Goal: Task Accomplishment & Management: Use online tool/utility

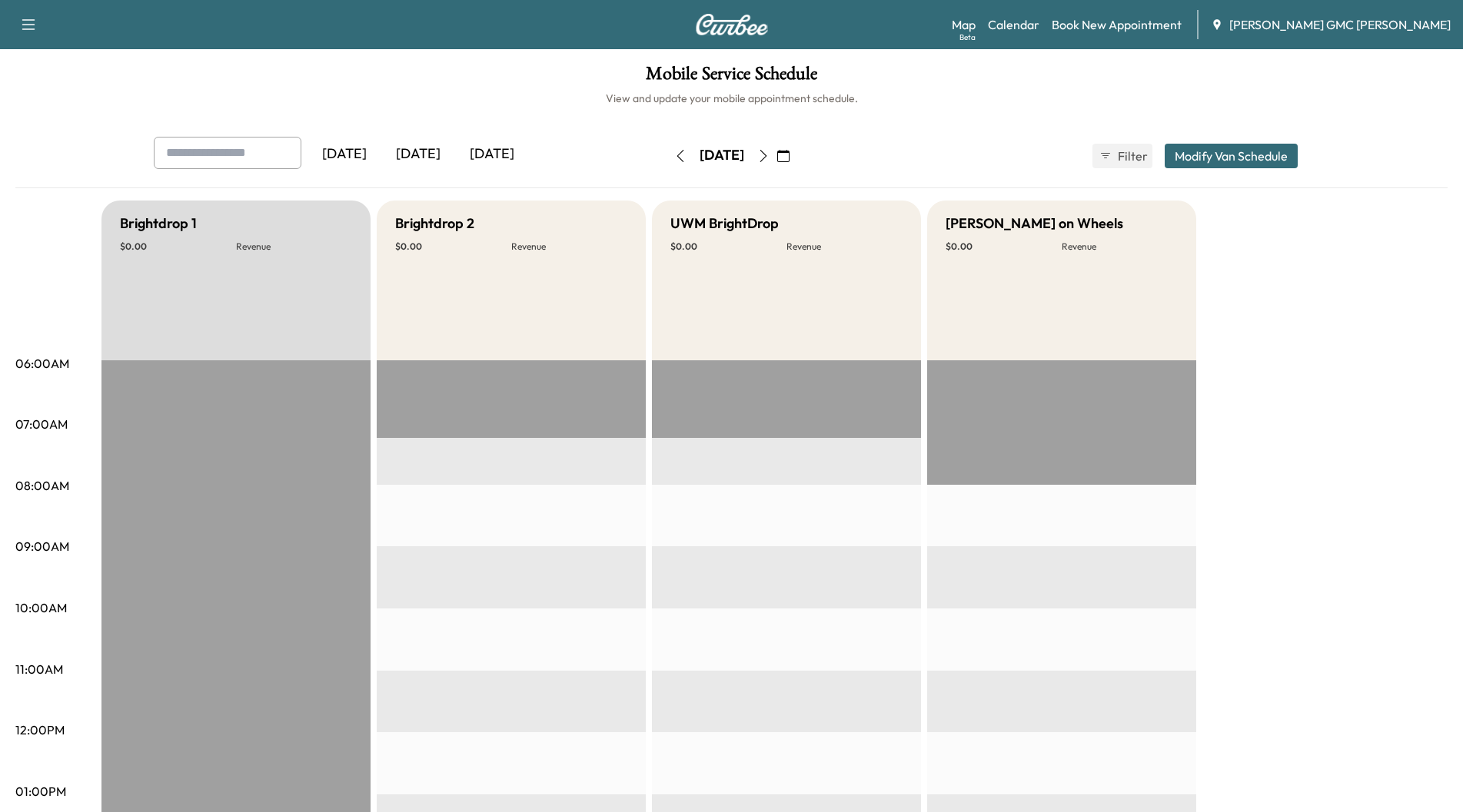
click at [423, 156] on div "[DATE]" at bounding box center [418, 155] width 73 height 35
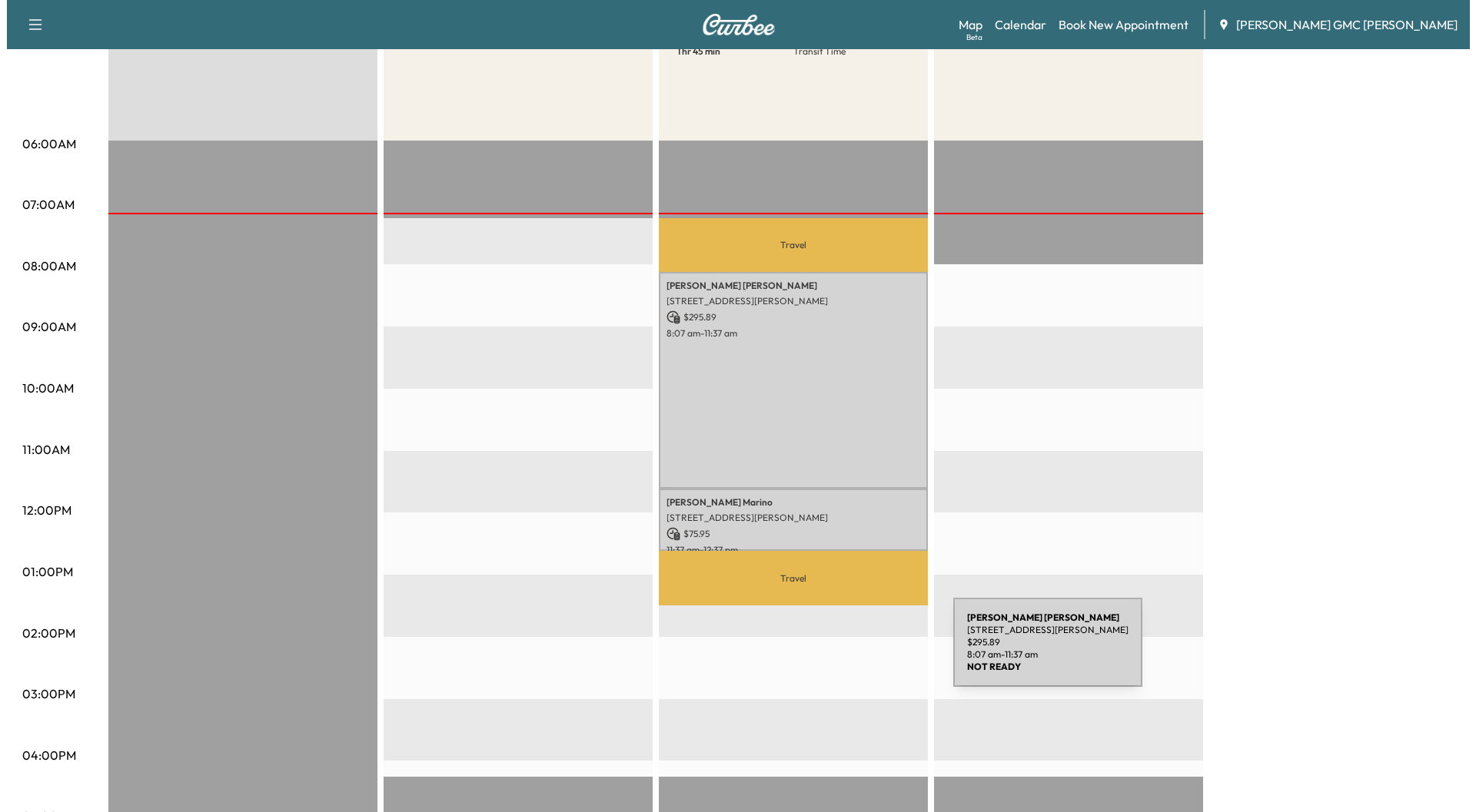
scroll to position [231, 0]
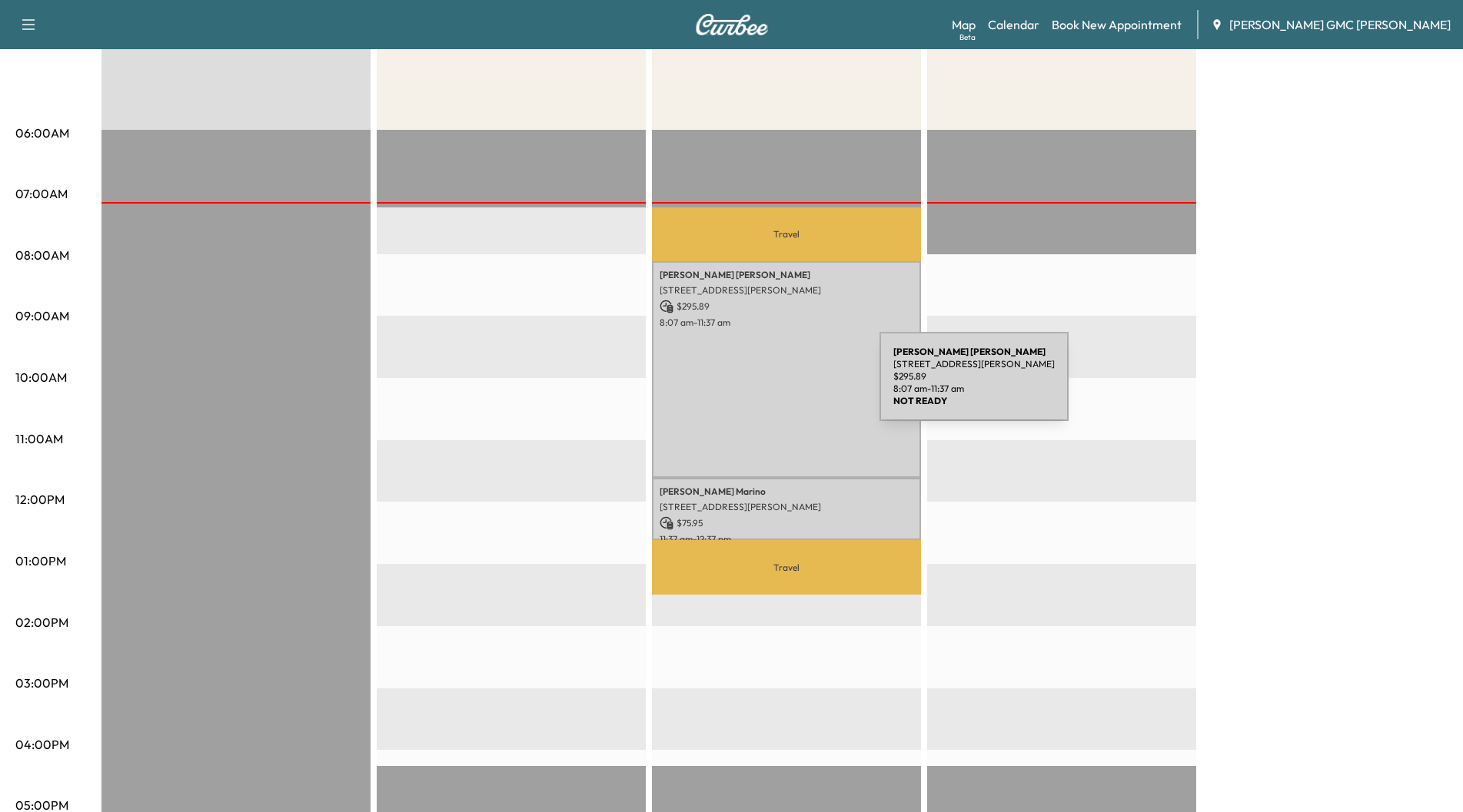
click at [764, 385] on div "[PERSON_NAME] [STREET_ADDRESS][PERSON_NAME] $ 295.89 8:07 am - 11:37 am" at bounding box center [787, 370] width 269 height 218
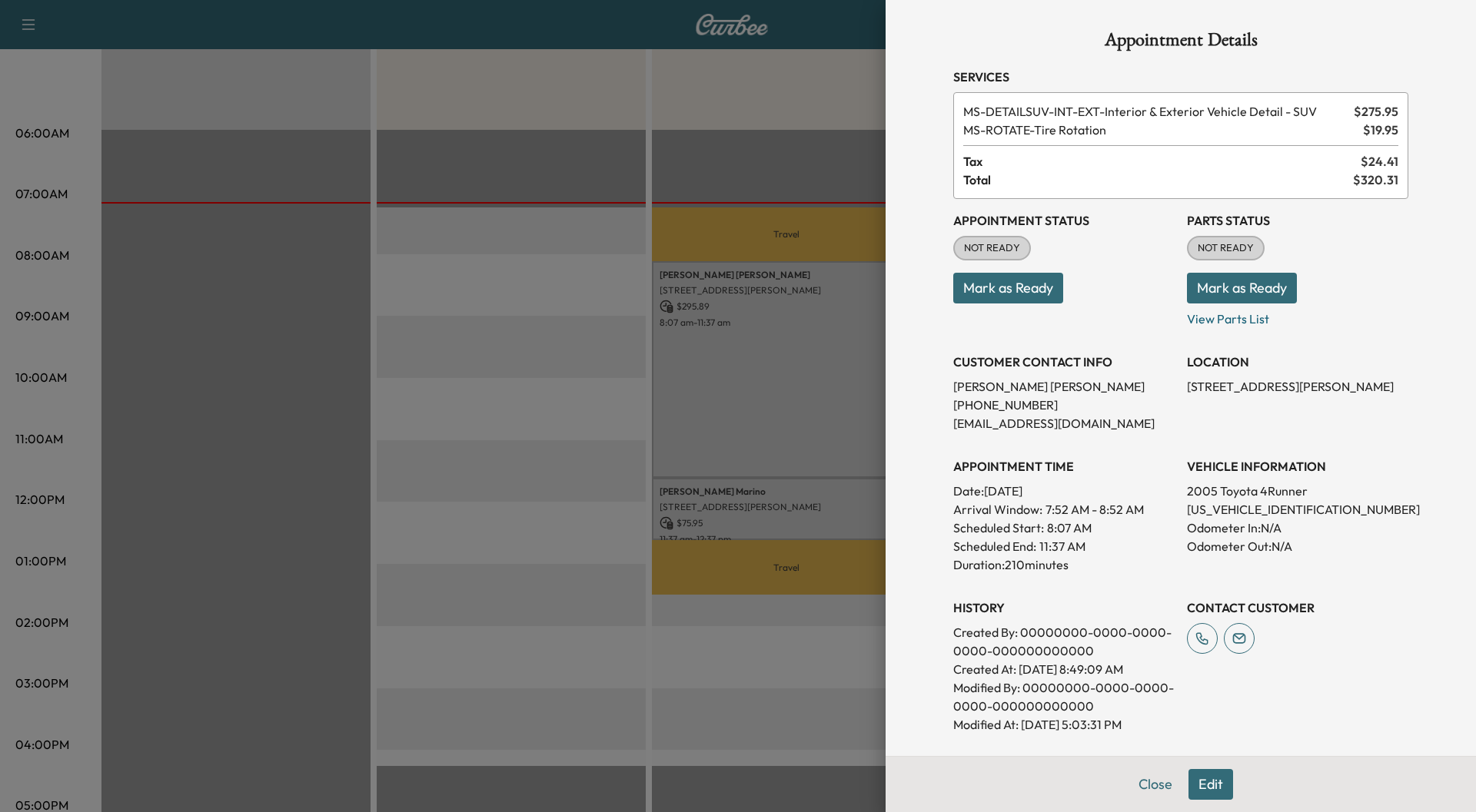
click at [764, 489] on div at bounding box center [738, 406] width 1476 height 812
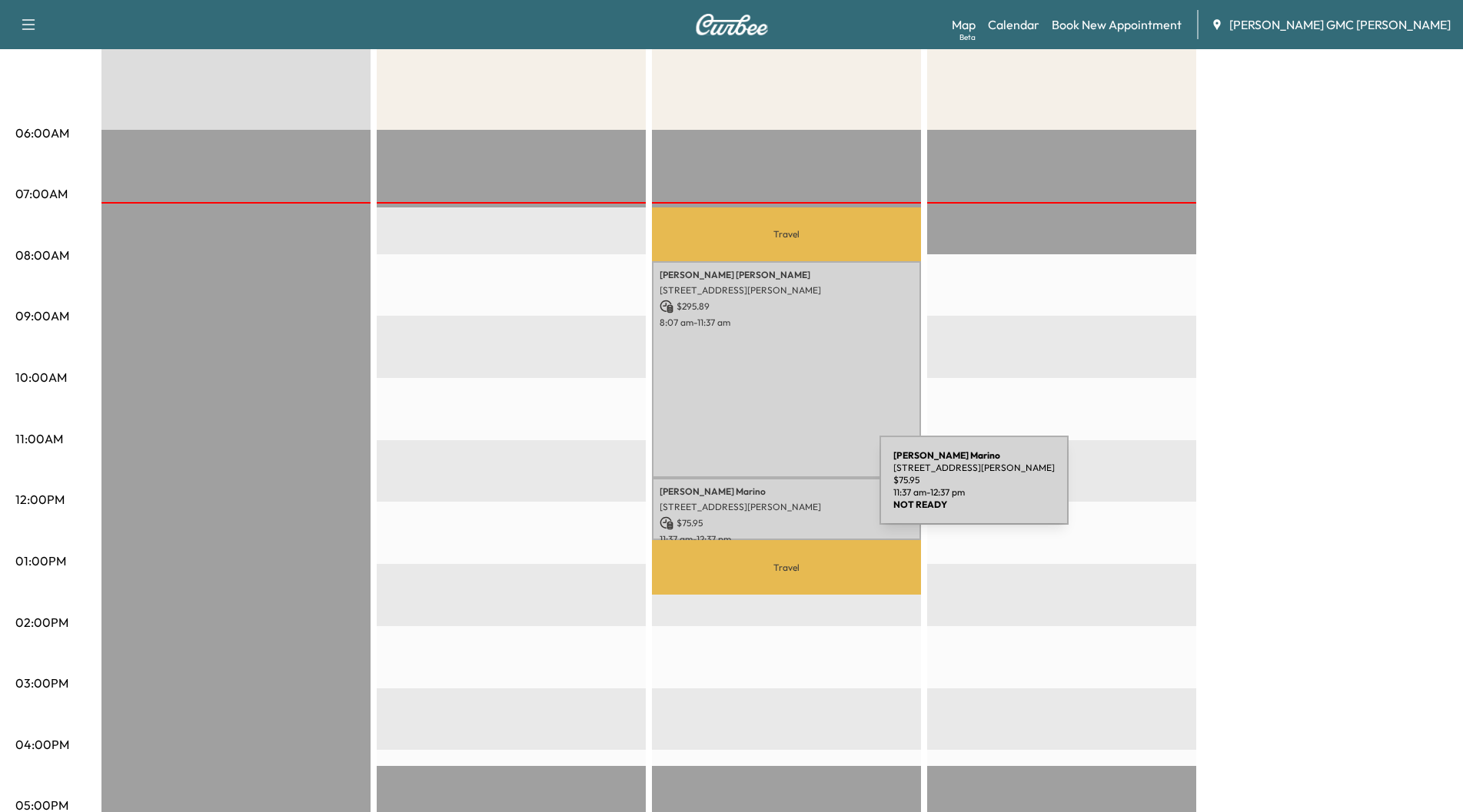
click at [764, 489] on p "[PERSON_NAME]" at bounding box center [786, 492] width 254 height 12
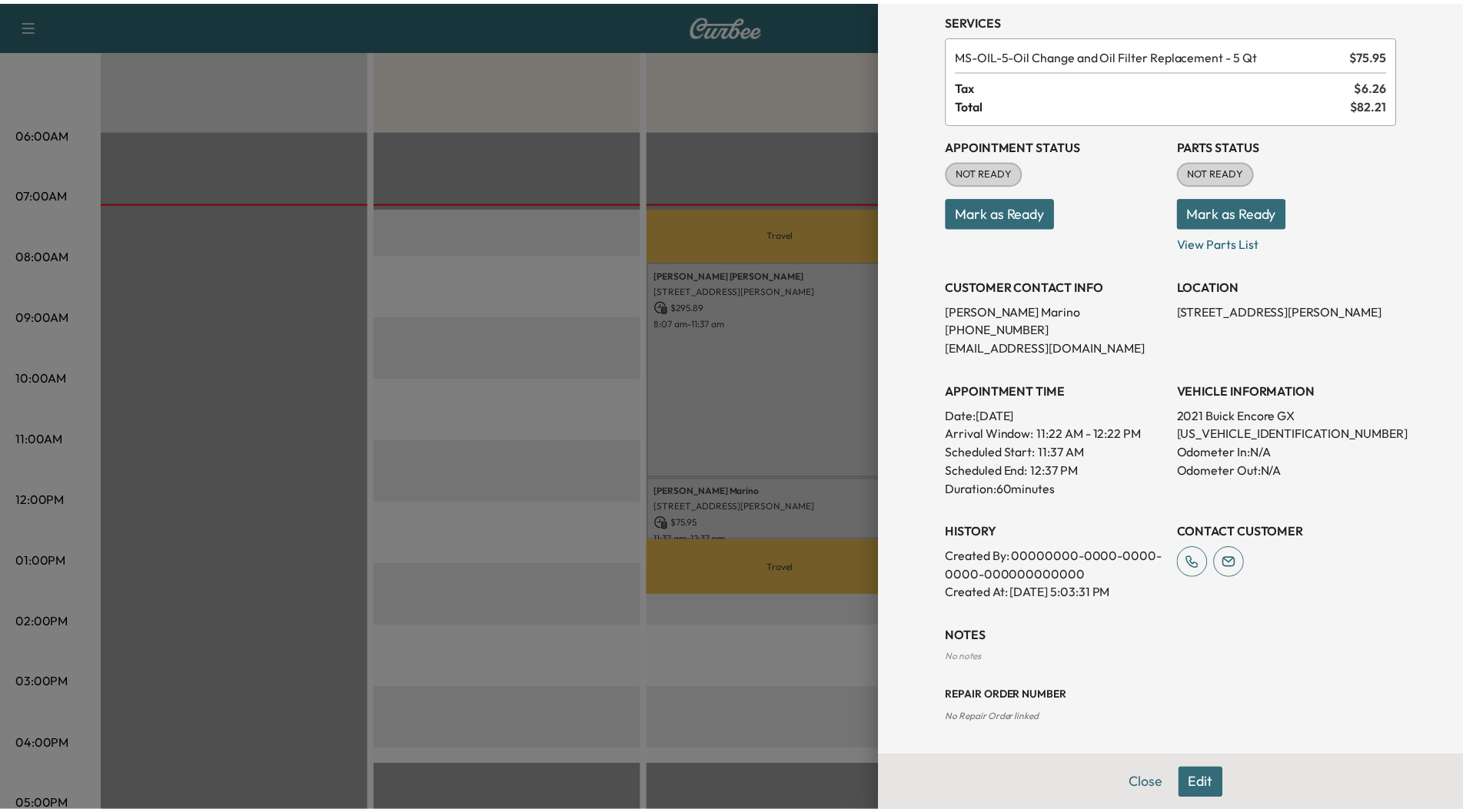
scroll to position [0, 0]
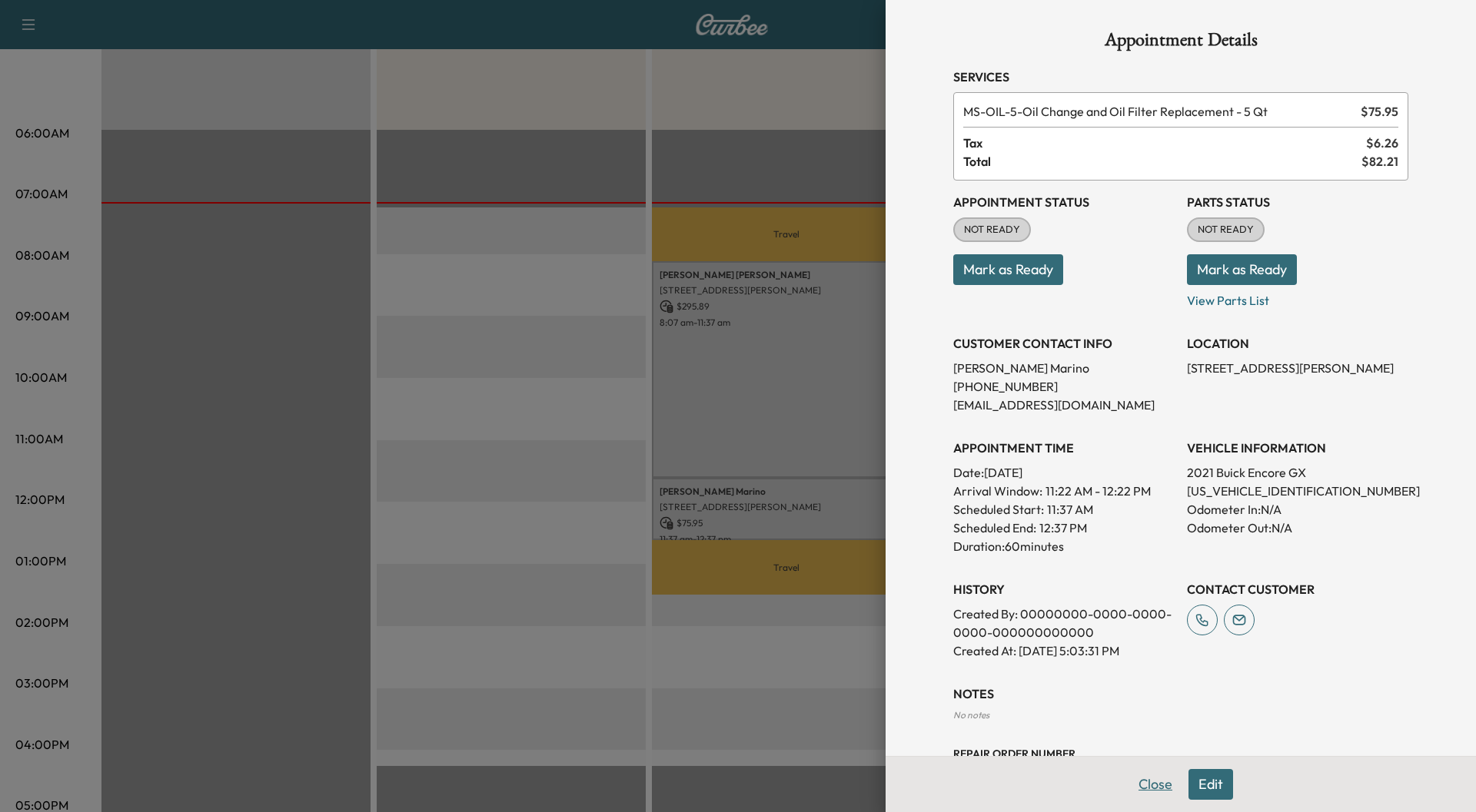
click at [1144, 784] on button "Close" at bounding box center [1156, 784] width 54 height 31
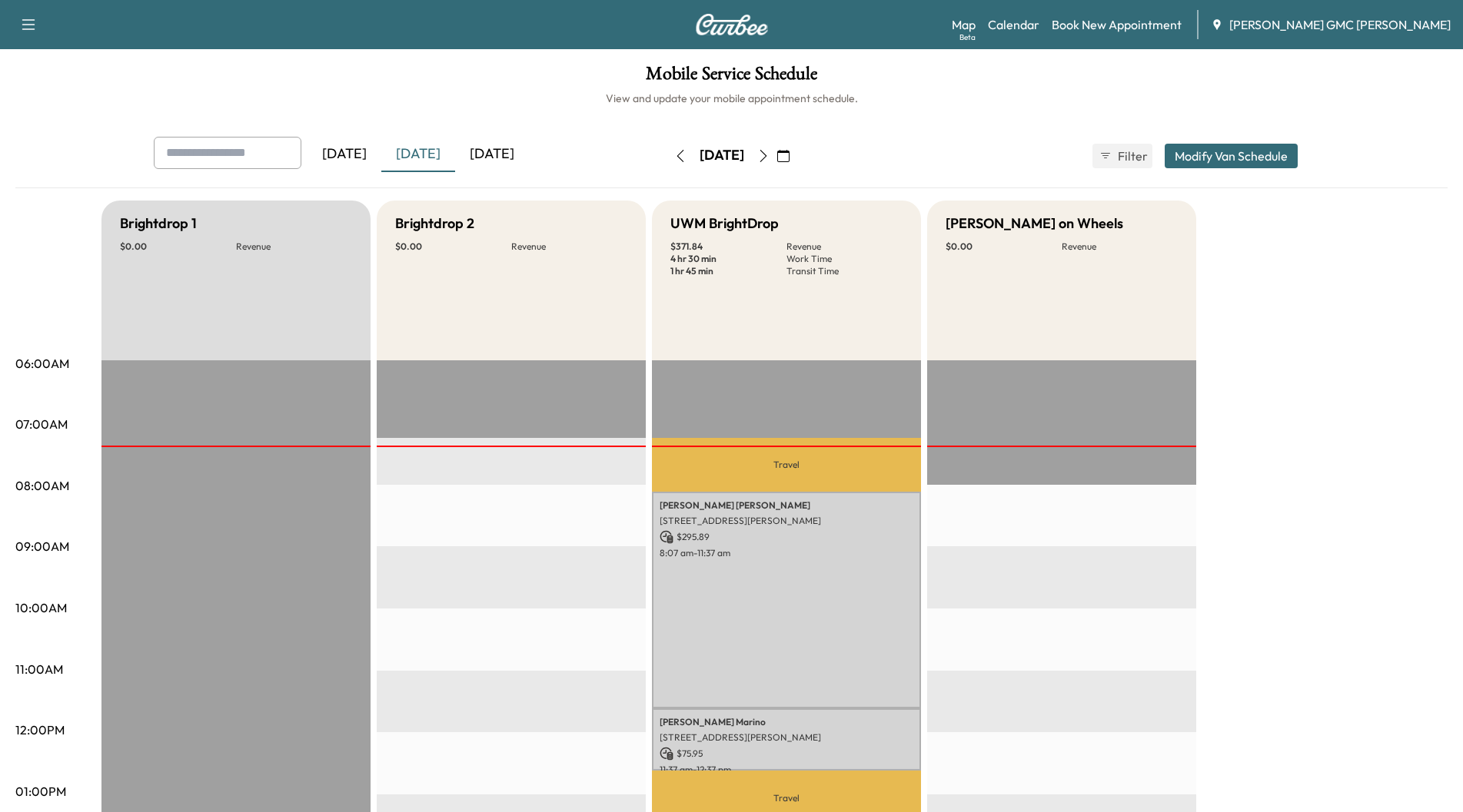
click at [511, 156] on div "[DATE]" at bounding box center [492, 155] width 73 height 35
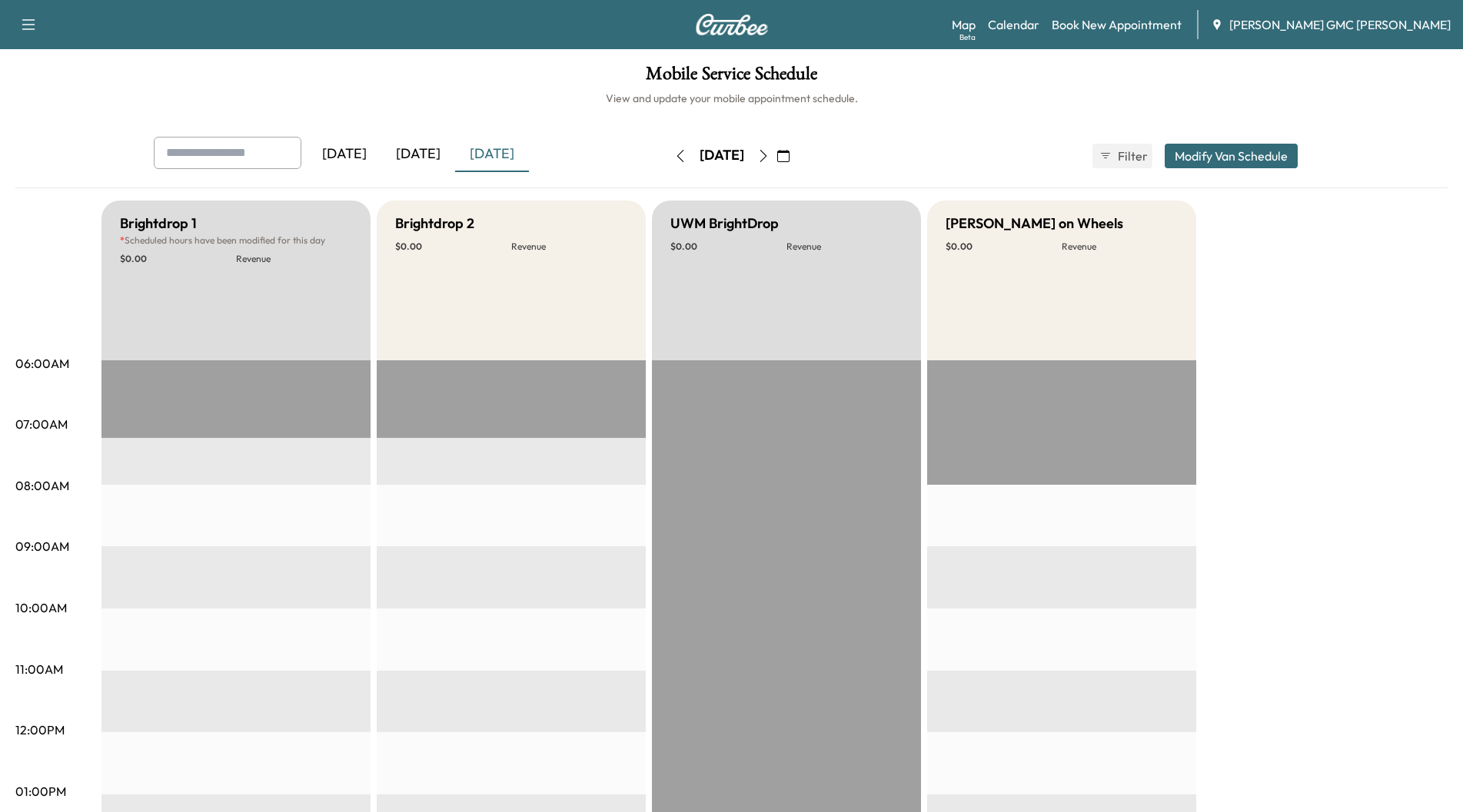
click at [419, 150] on div "[DATE]" at bounding box center [418, 155] width 73 height 35
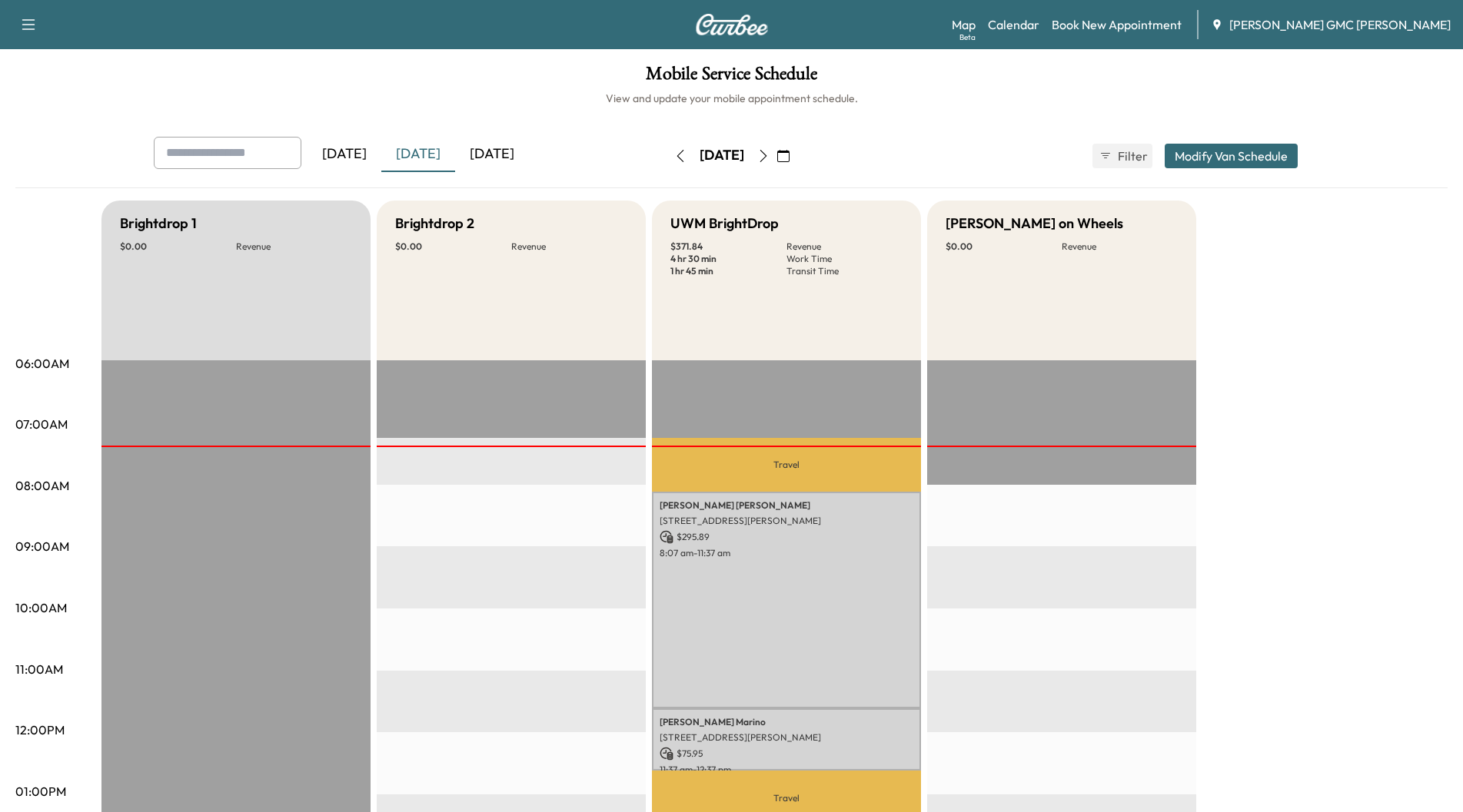
click at [507, 150] on div "[DATE]" at bounding box center [492, 155] width 73 height 35
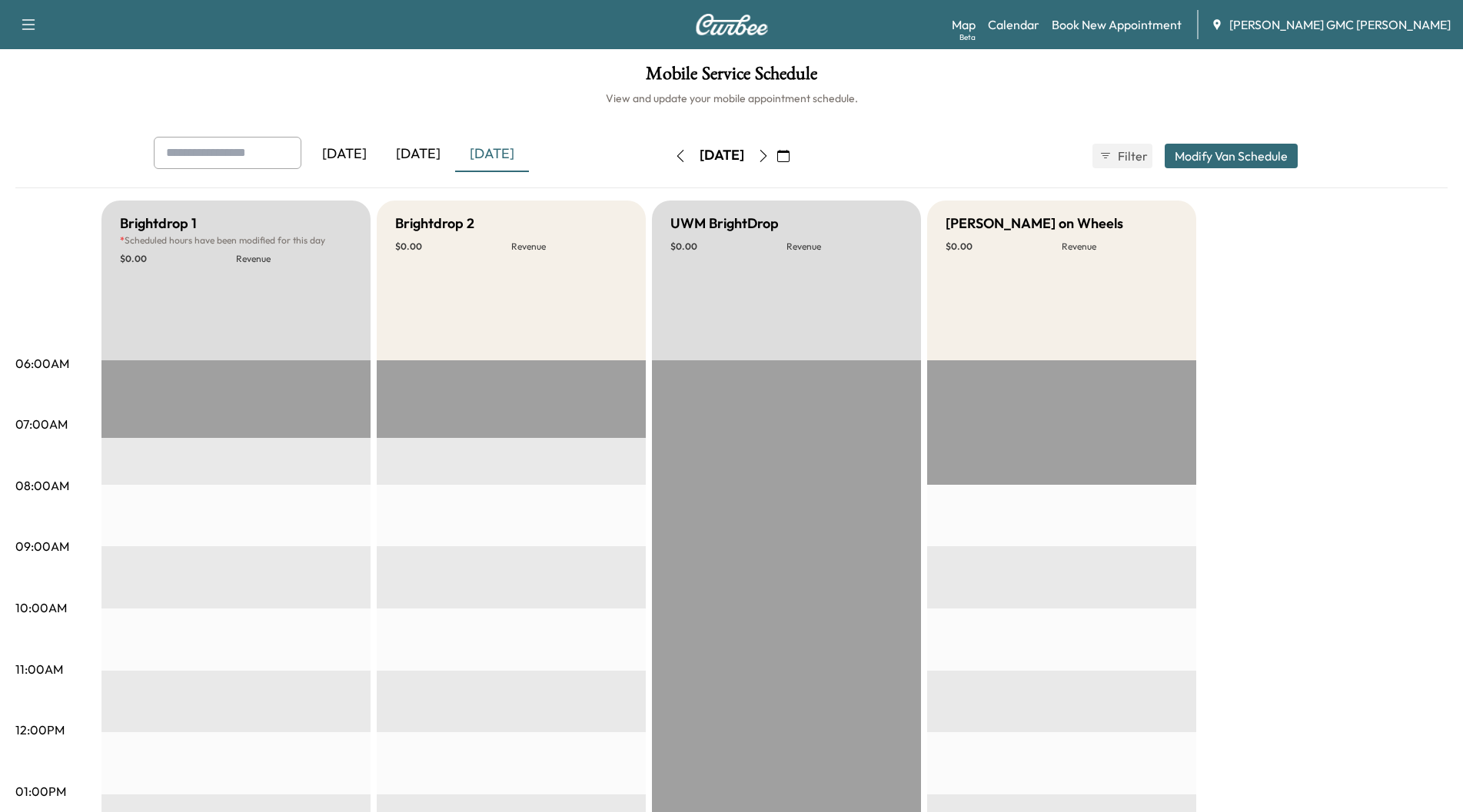
click at [770, 157] on icon "button" at bounding box center [763, 156] width 12 height 12
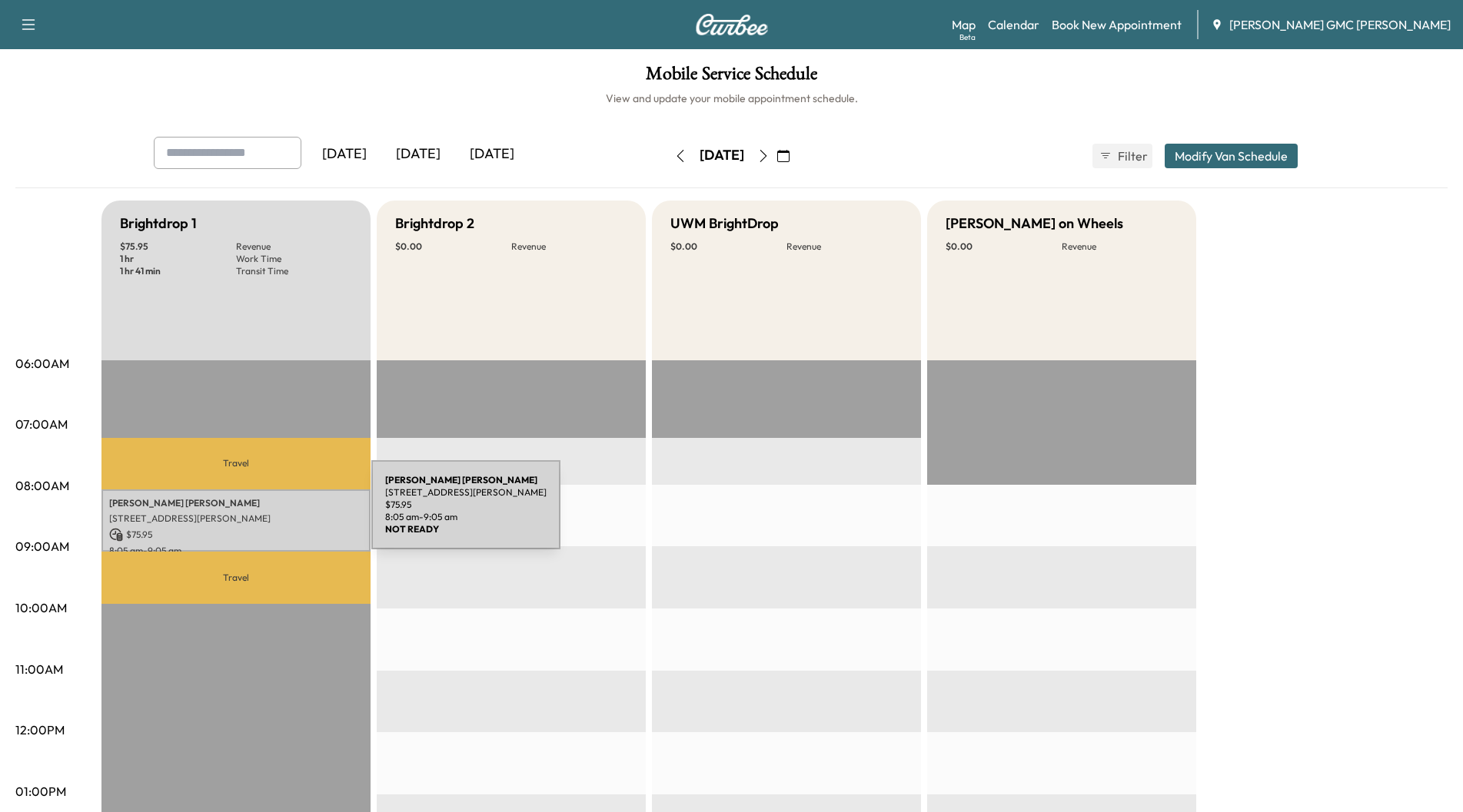
click at [256, 514] on p "[STREET_ADDRESS][PERSON_NAME]" at bounding box center [236, 518] width 254 height 12
